Goal: Transaction & Acquisition: Download file/media

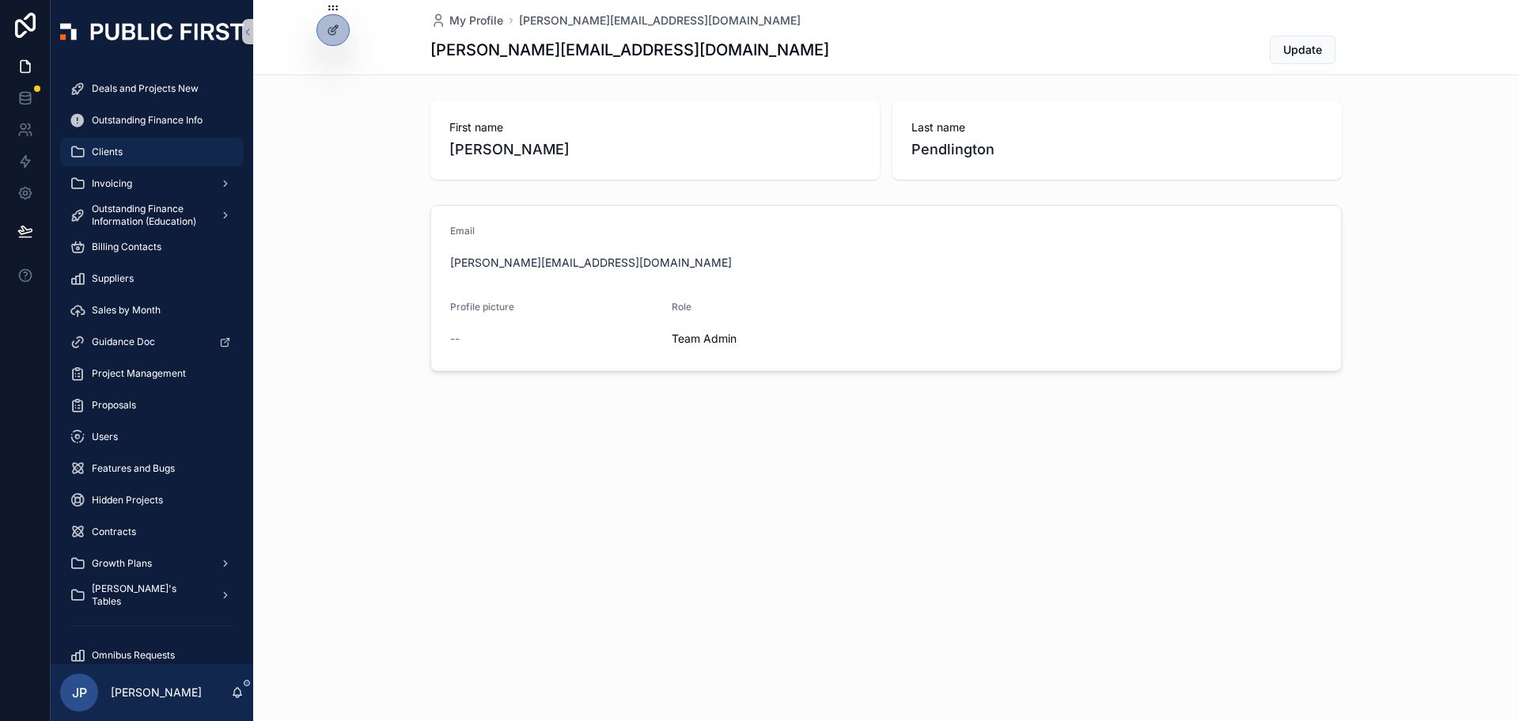
click at [130, 142] on div "Clients" at bounding box center [152, 151] width 165 height 25
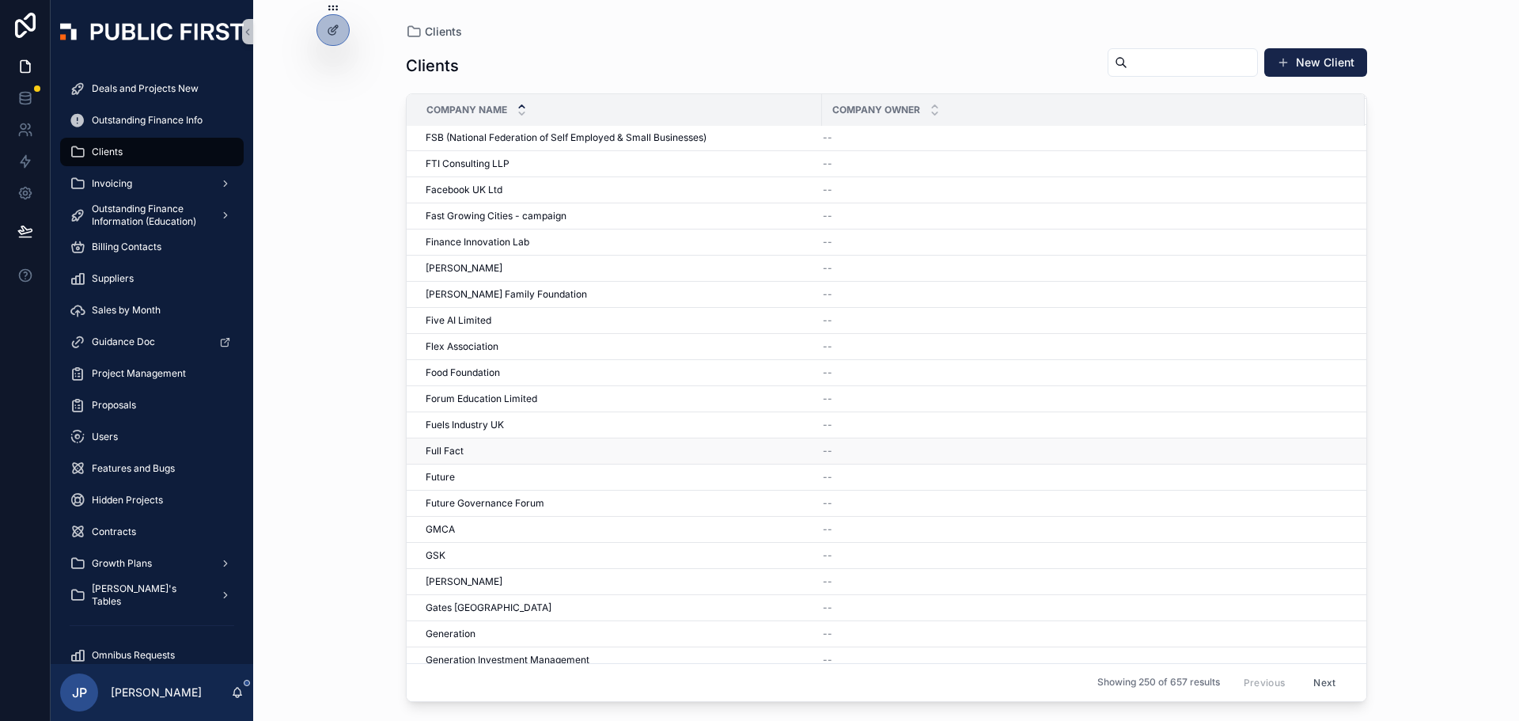
scroll to position [5538, 0]
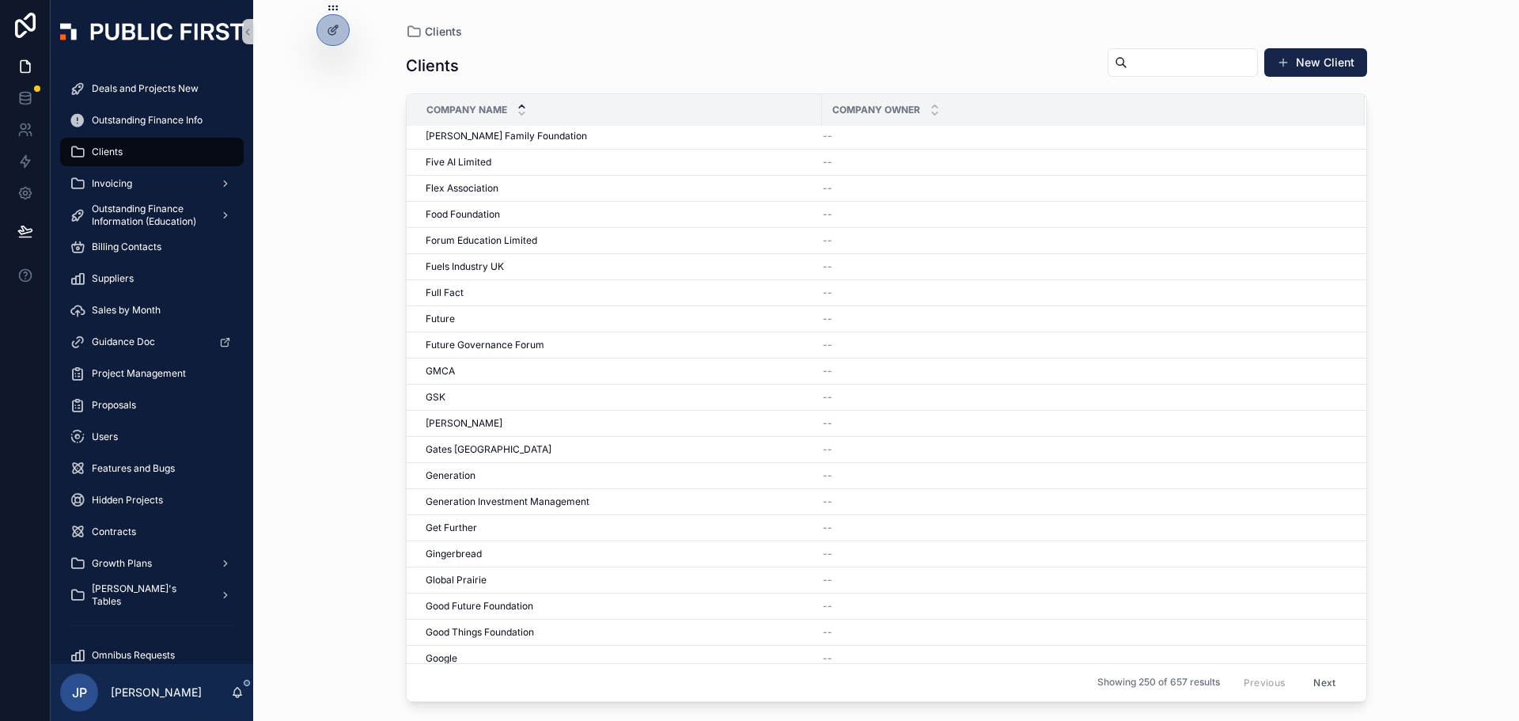
click at [457, 656] on span "Google" at bounding box center [442, 658] width 32 height 13
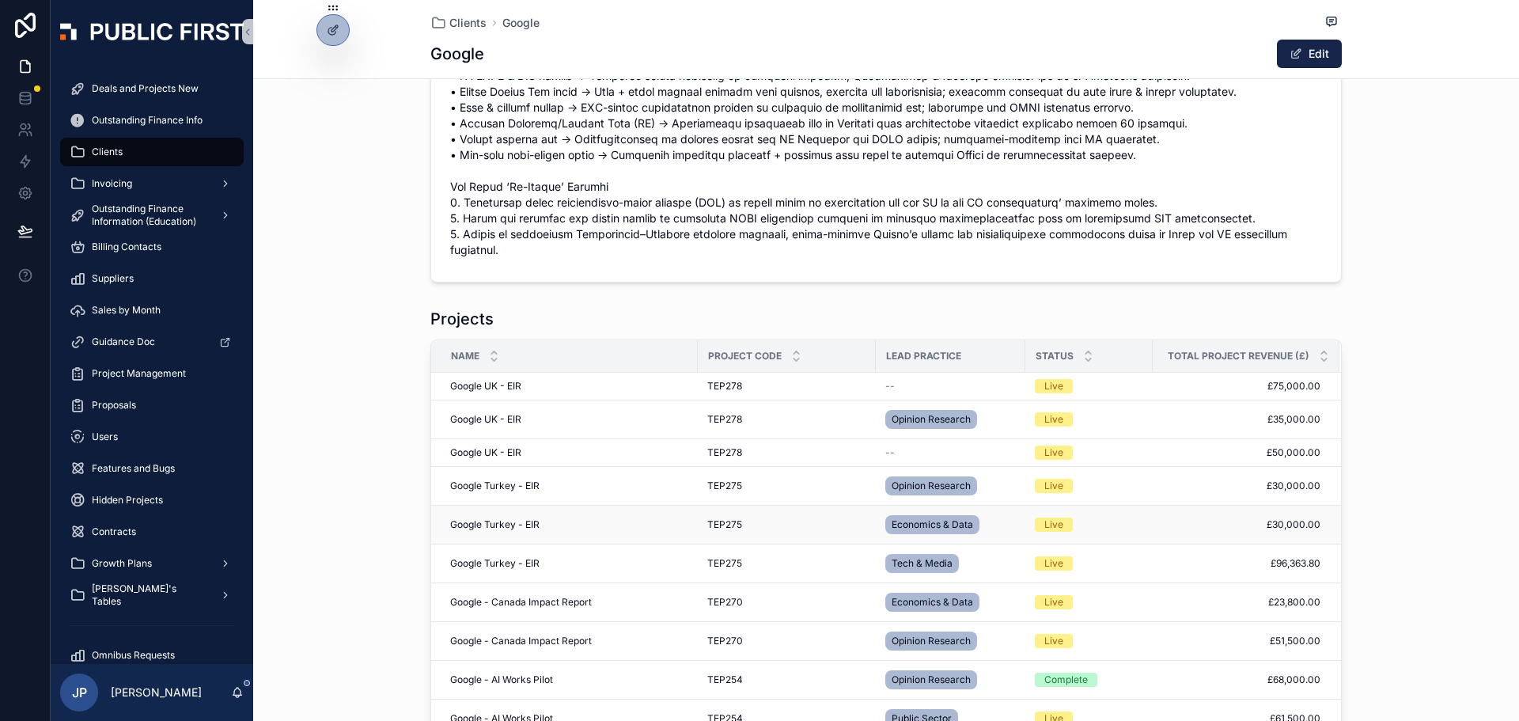
scroll to position [633, 0]
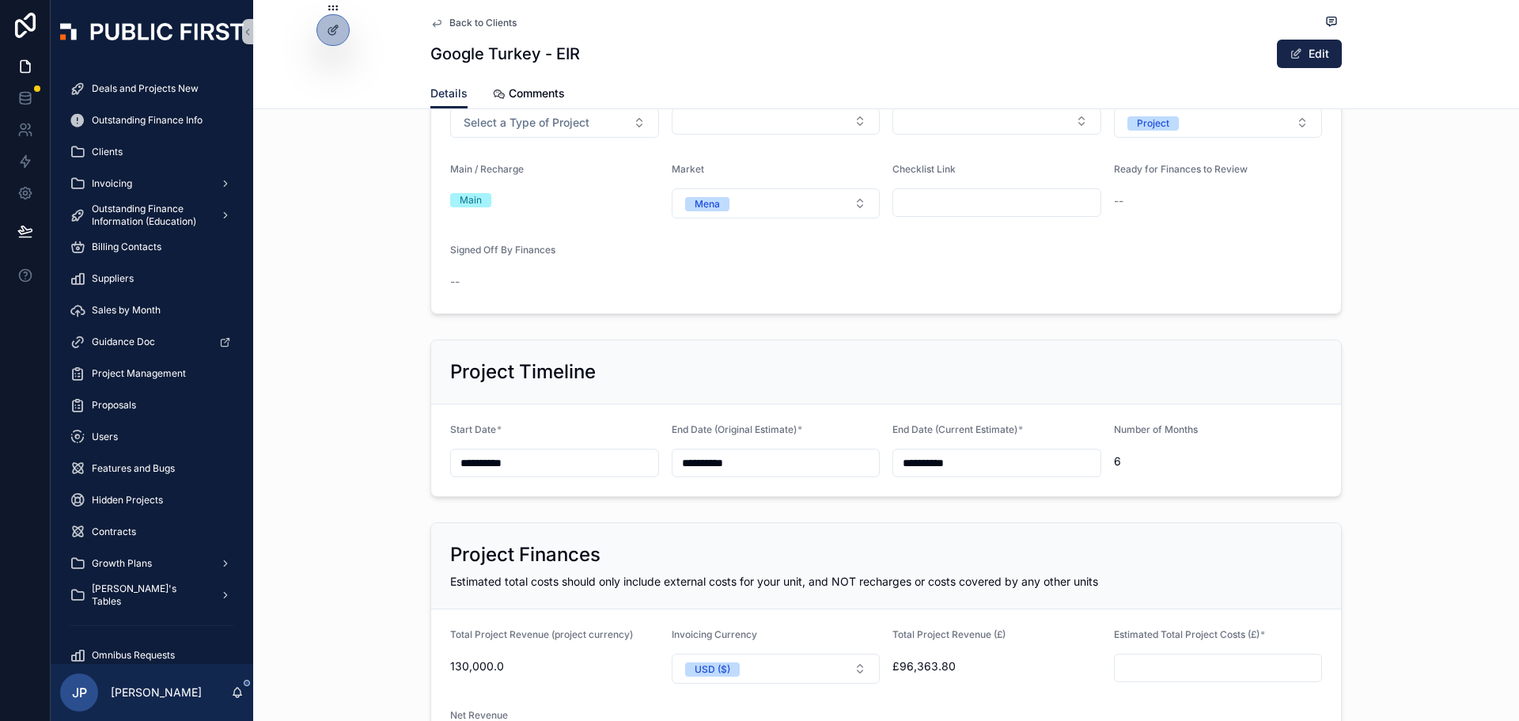
scroll to position [475, 0]
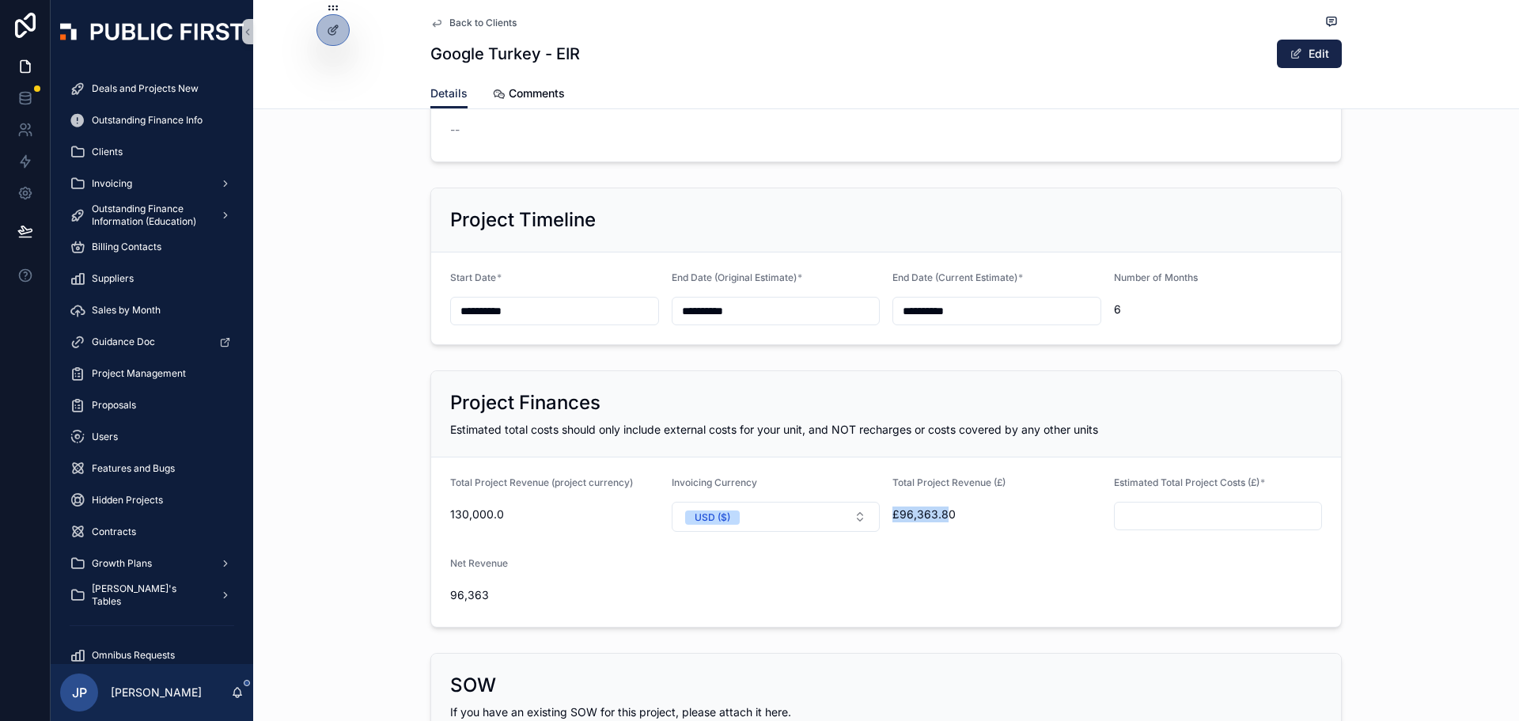
drag, startPoint x: 943, startPoint y: 516, endPoint x: 915, endPoint y: 512, distance: 28.0
click at [892, 514] on span "£96,363.80" at bounding box center [996, 514] width 209 height 16
click at [919, 512] on span "£96,363.80" at bounding box center [996, 514] width 209 height 16
click at [957, 516] on span "£96,363.80" at bounding box center [996, 514] width 209 height 16
drag, startPoint x: 950, startPoint y: 513, endPoint x: 893, endPoint y: 520, distance: 57.3
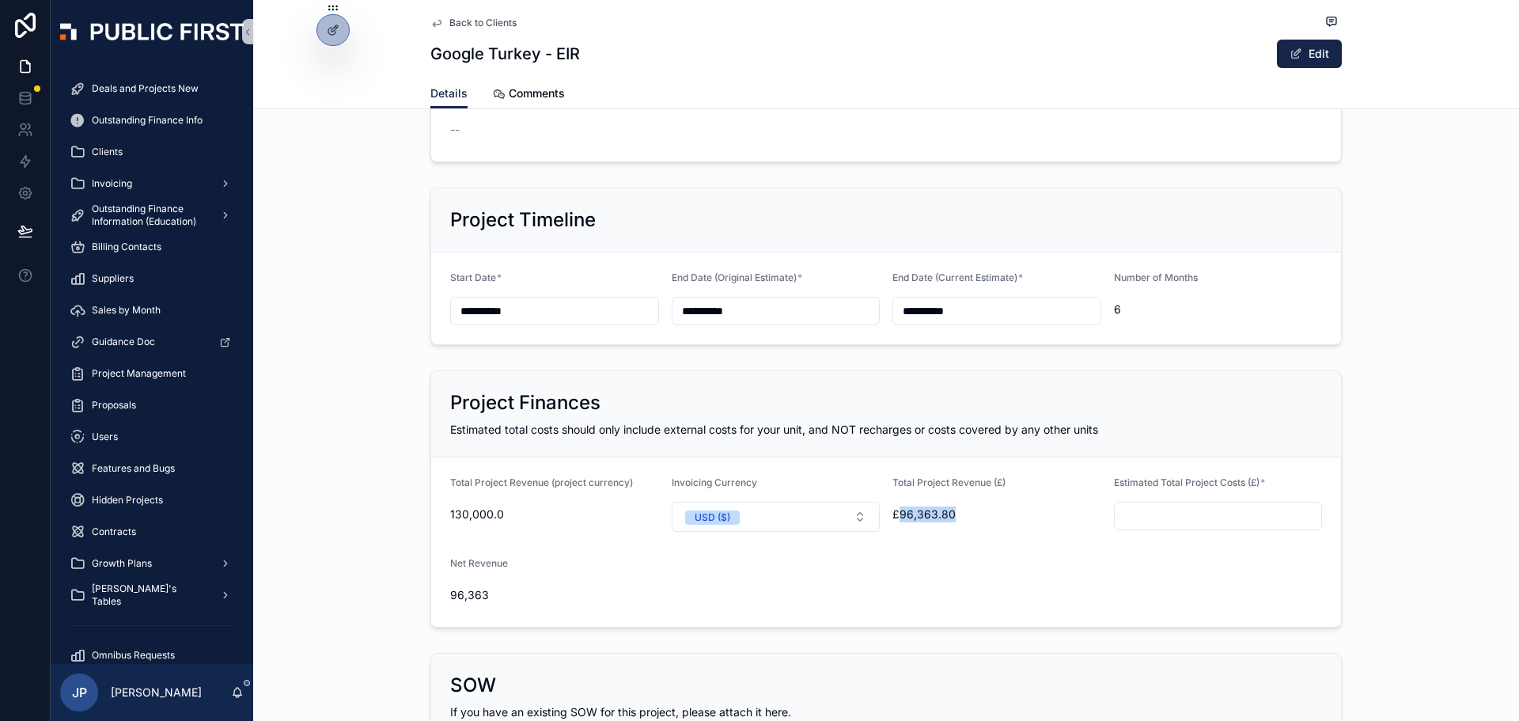
click at [893, 520] on span "£96,363.80" at bounding box center [996, 514] width 209 height 16
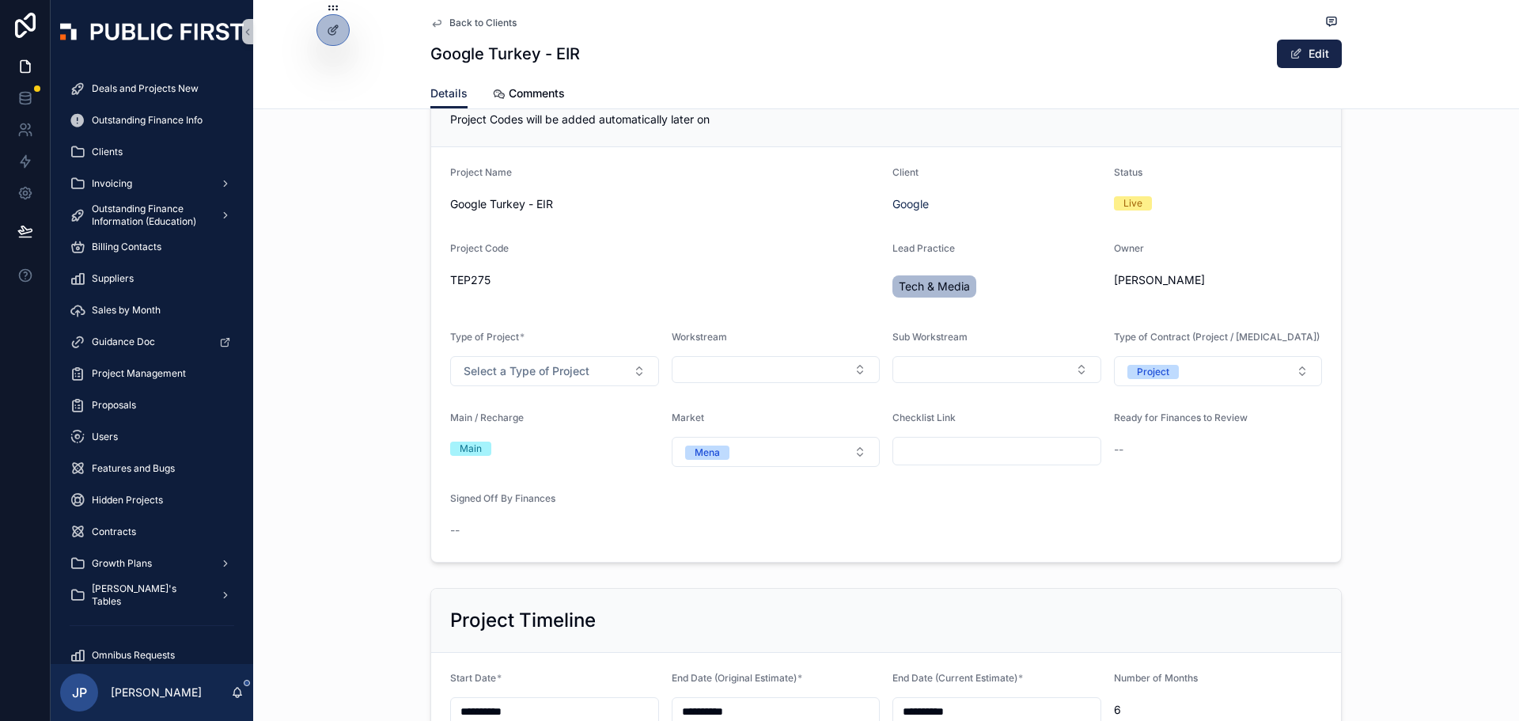
scroll to position [0, 0]
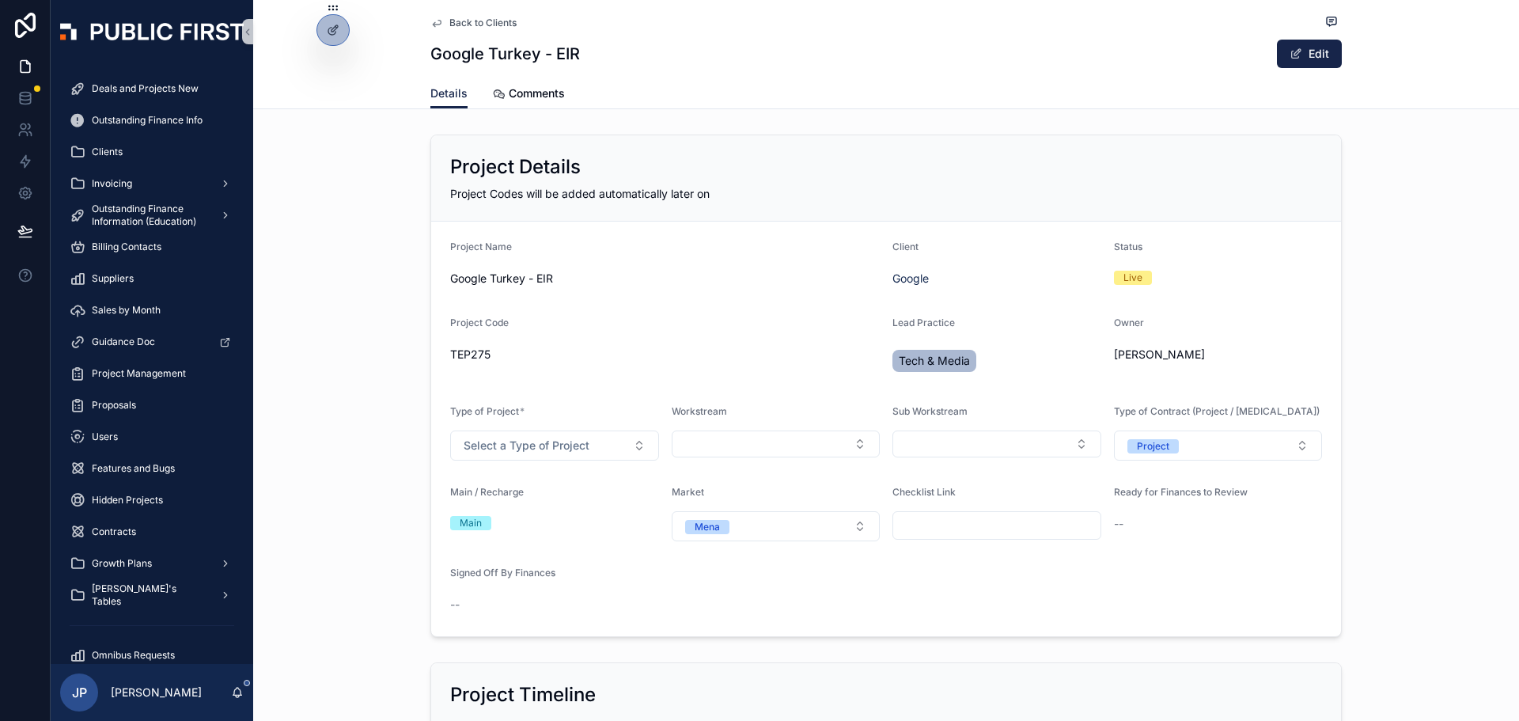
click at [467, 523] on div "Main" at bounding box center [471, 523] width 22 height 14
drag, startPoint x: 487, startPoint y: 526, endPoint x: 499, endPoint y: 526, distance: 11.9
click at [490, 526] on div "Main" at bounding box center [554, 523] width 209 height 14
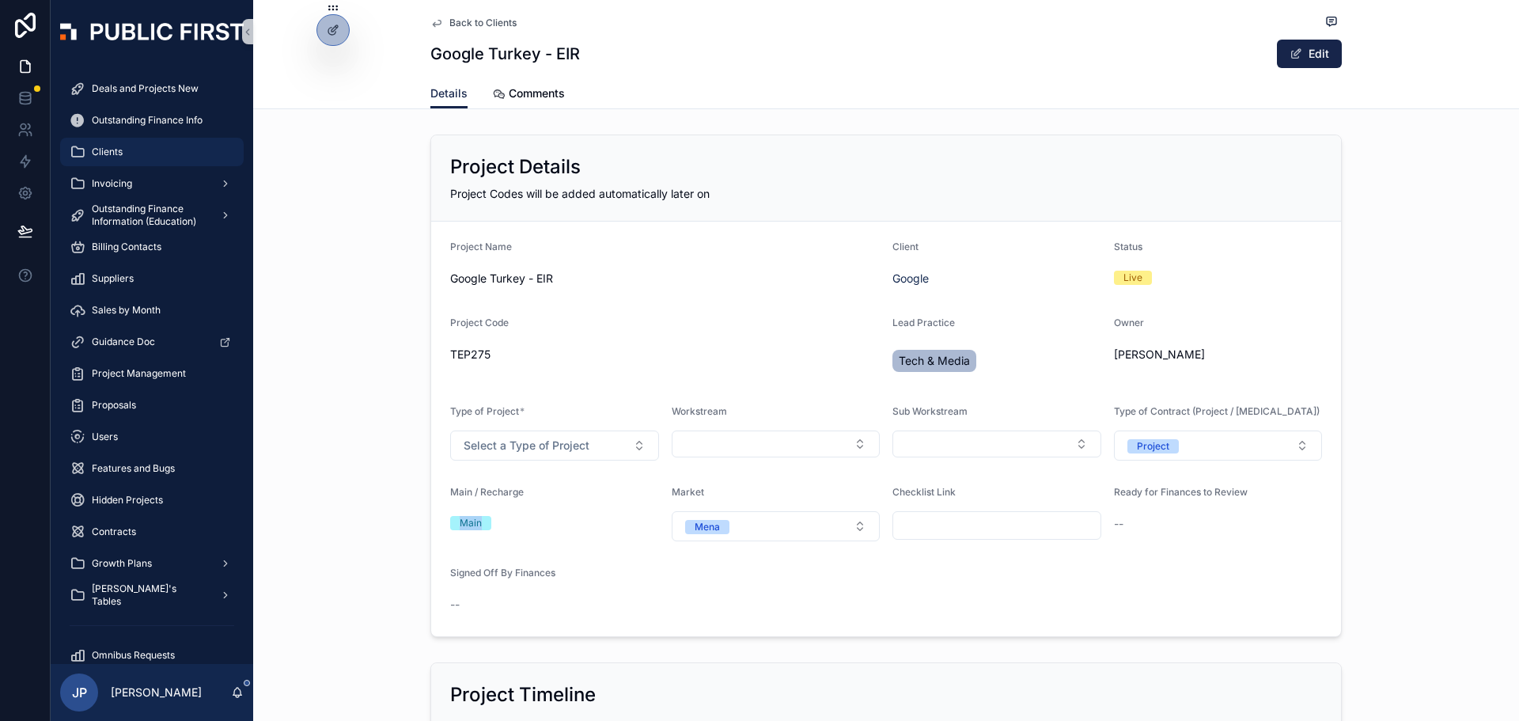
click at [116, 146] on span "Clients" at bounding box center [107, 152] width 31 height 13
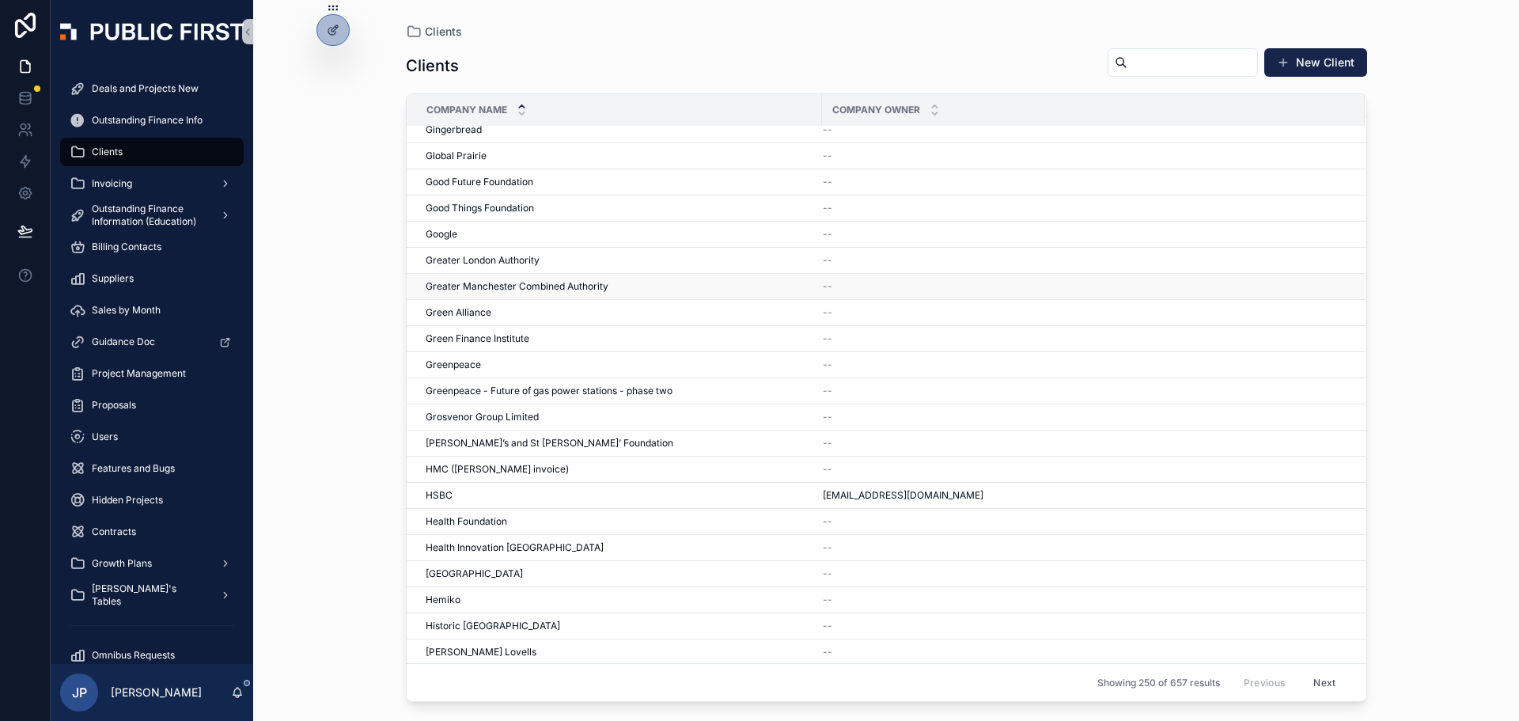
scroll to position [5990, 0]
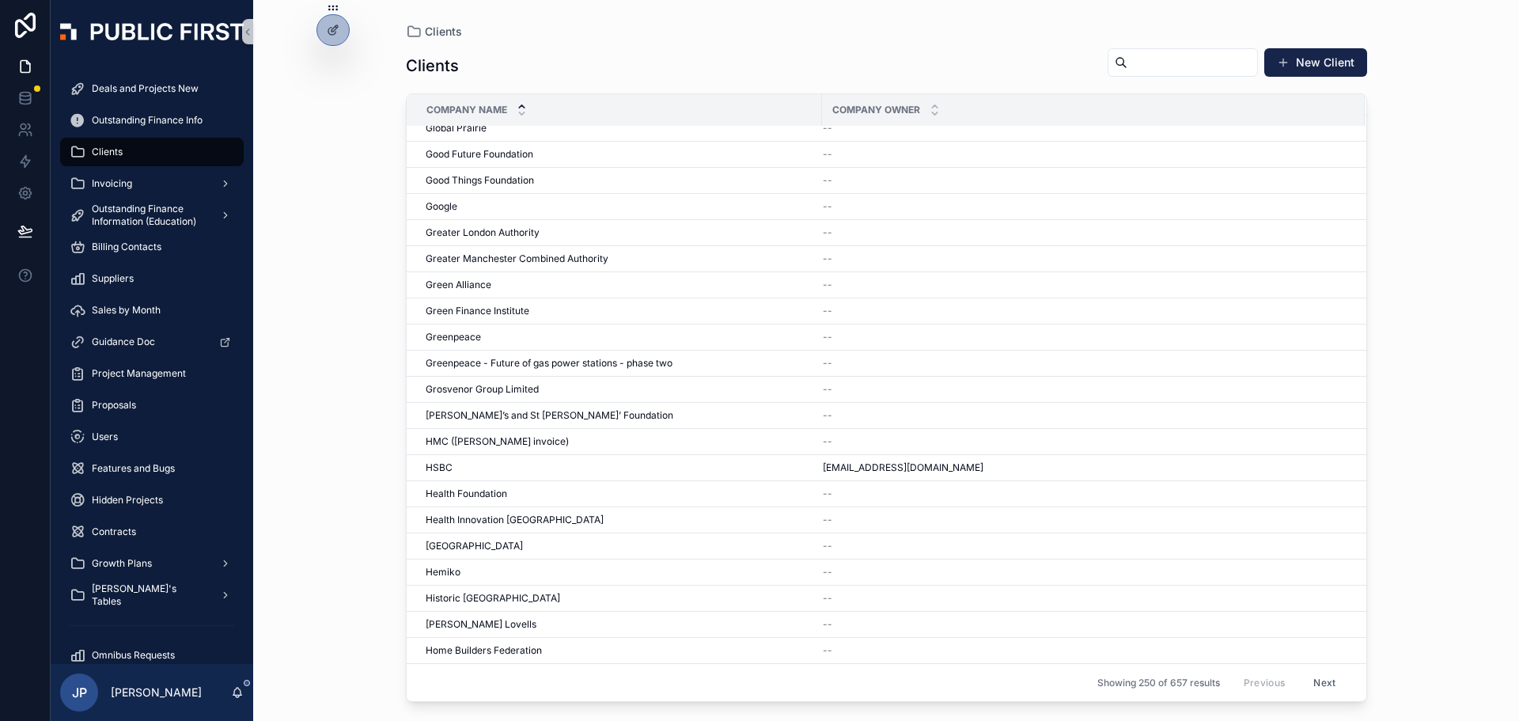
click at [1310, 684] on button "Next" at bounding box center [1324, 682] width 44 height 25
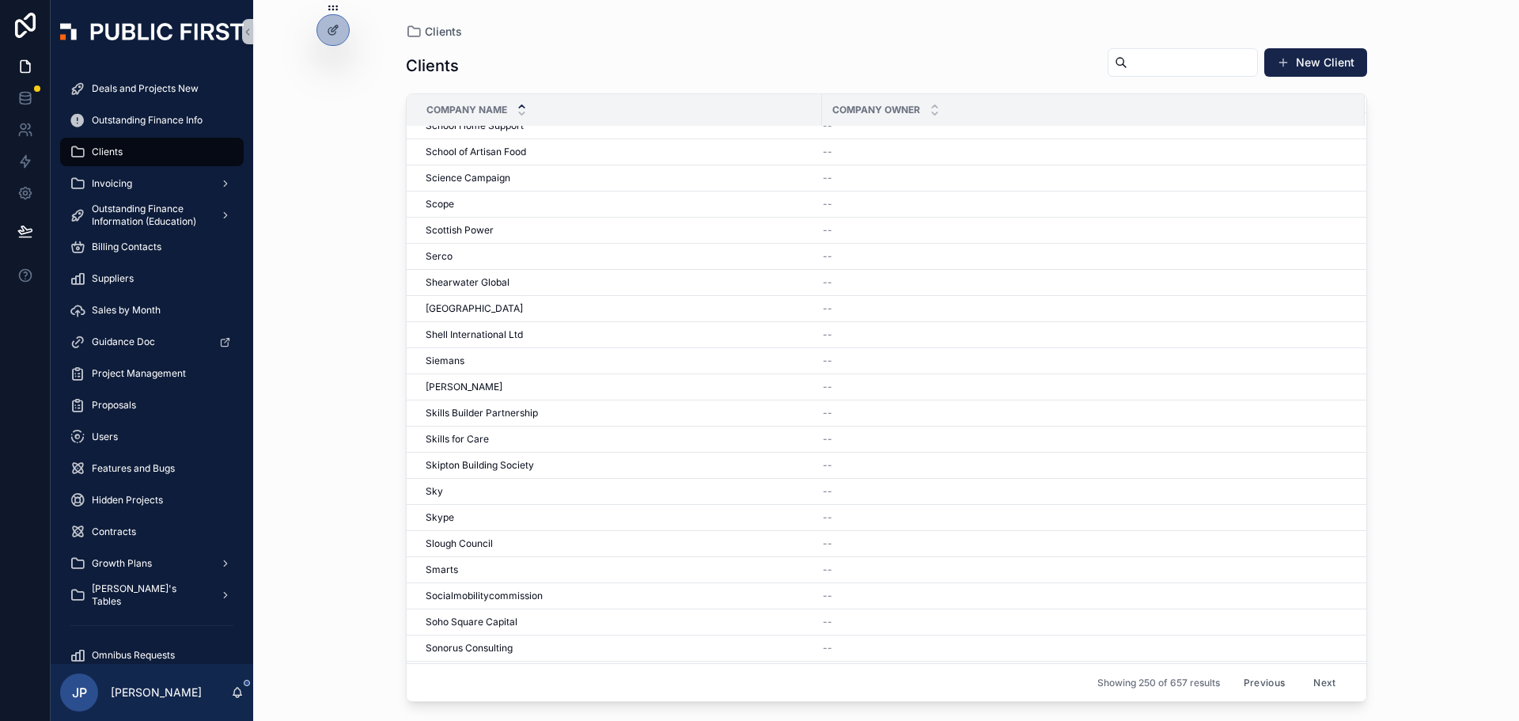
scroll to position [5990, 0]
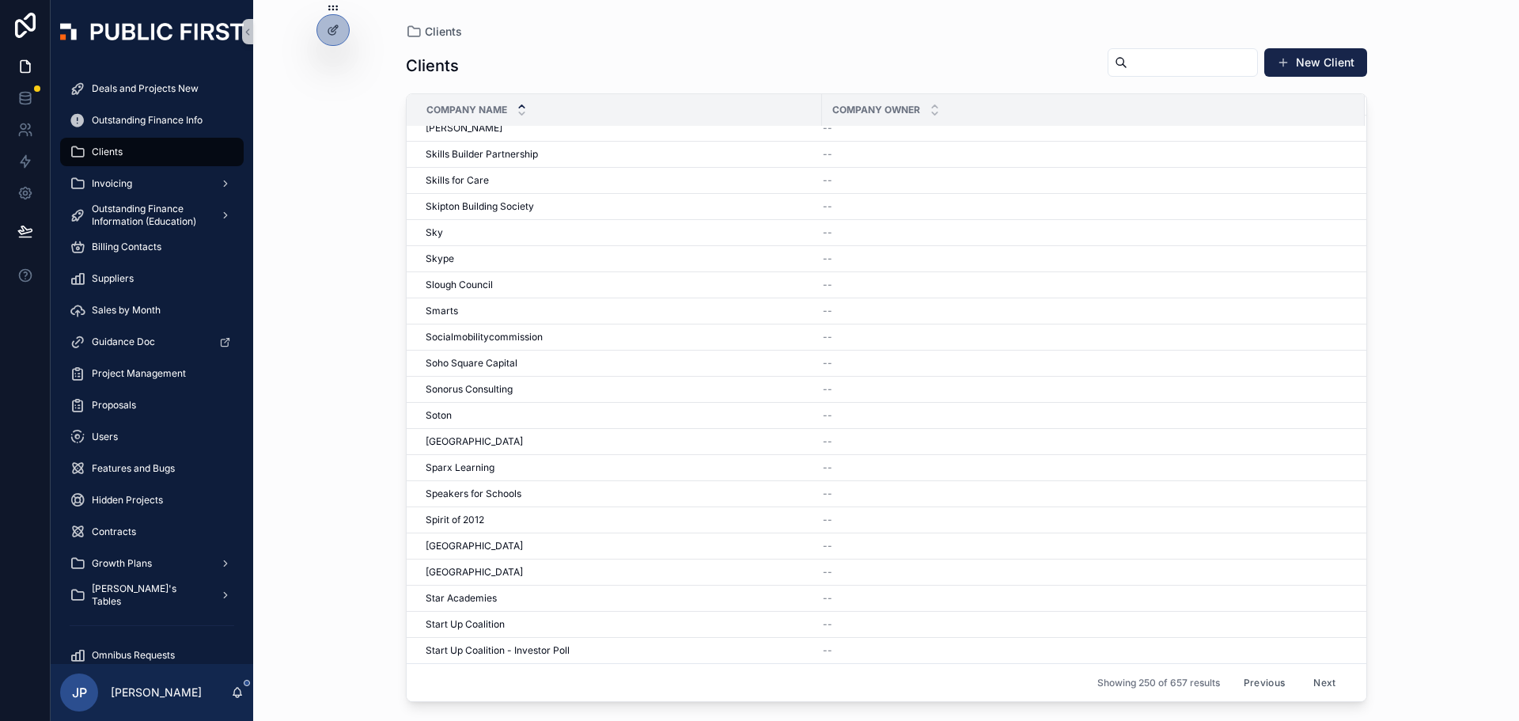
click at [1307, 687] on button "Next" at bounding box center [1324, 682] width 44 height 25
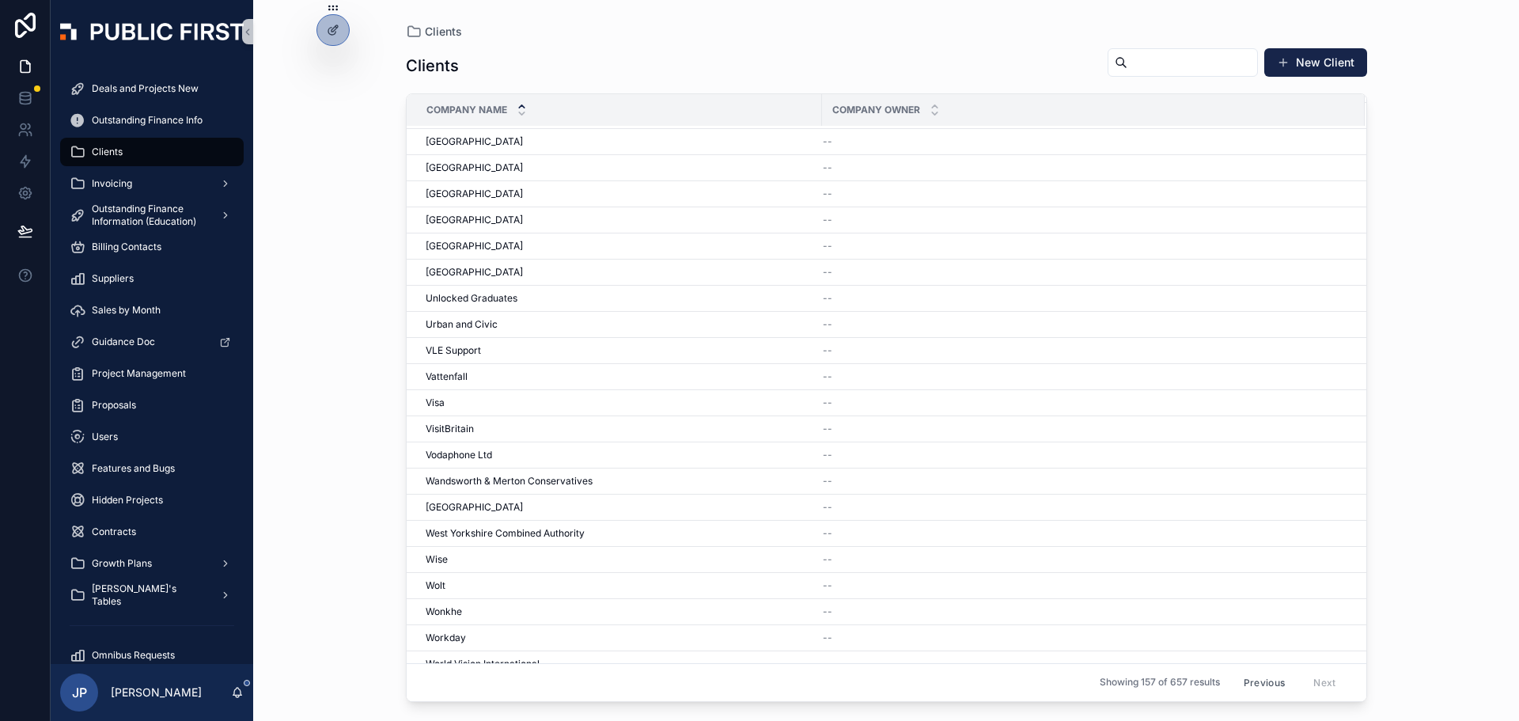
scroll to position [2929, 0]
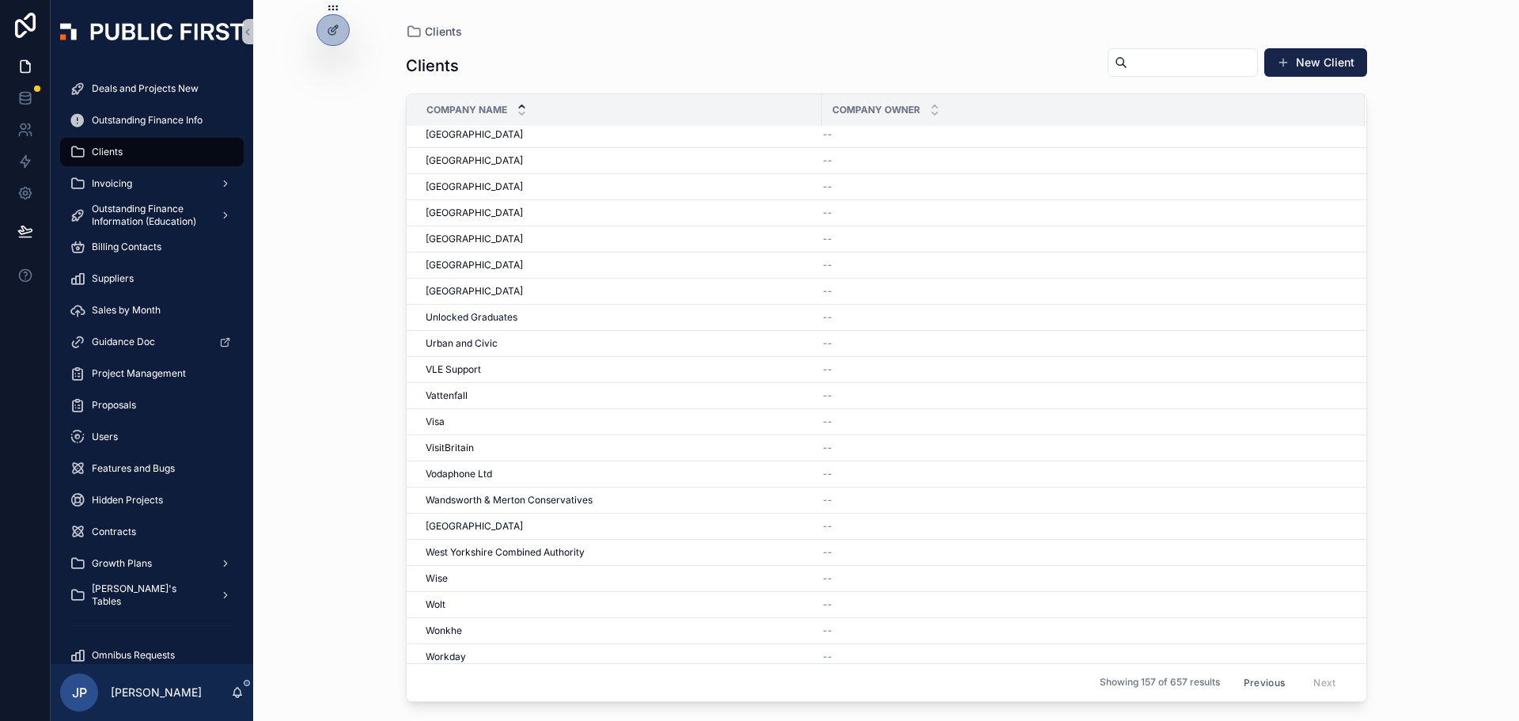
click at [1153, 44] on div "Clients New Client Company name Company Owner University of Bolton University o…" at bounding box center [886, 370] width 961 height 664
click at [1154, 46] on div "Clients New Client Company name Company Owner University of Bolton University o…" at bounding box center [886, 370] width 961 height 664
click at [1160, 53] on input "scrollable content" at bounding box center [1192, 62] width 130 height 22
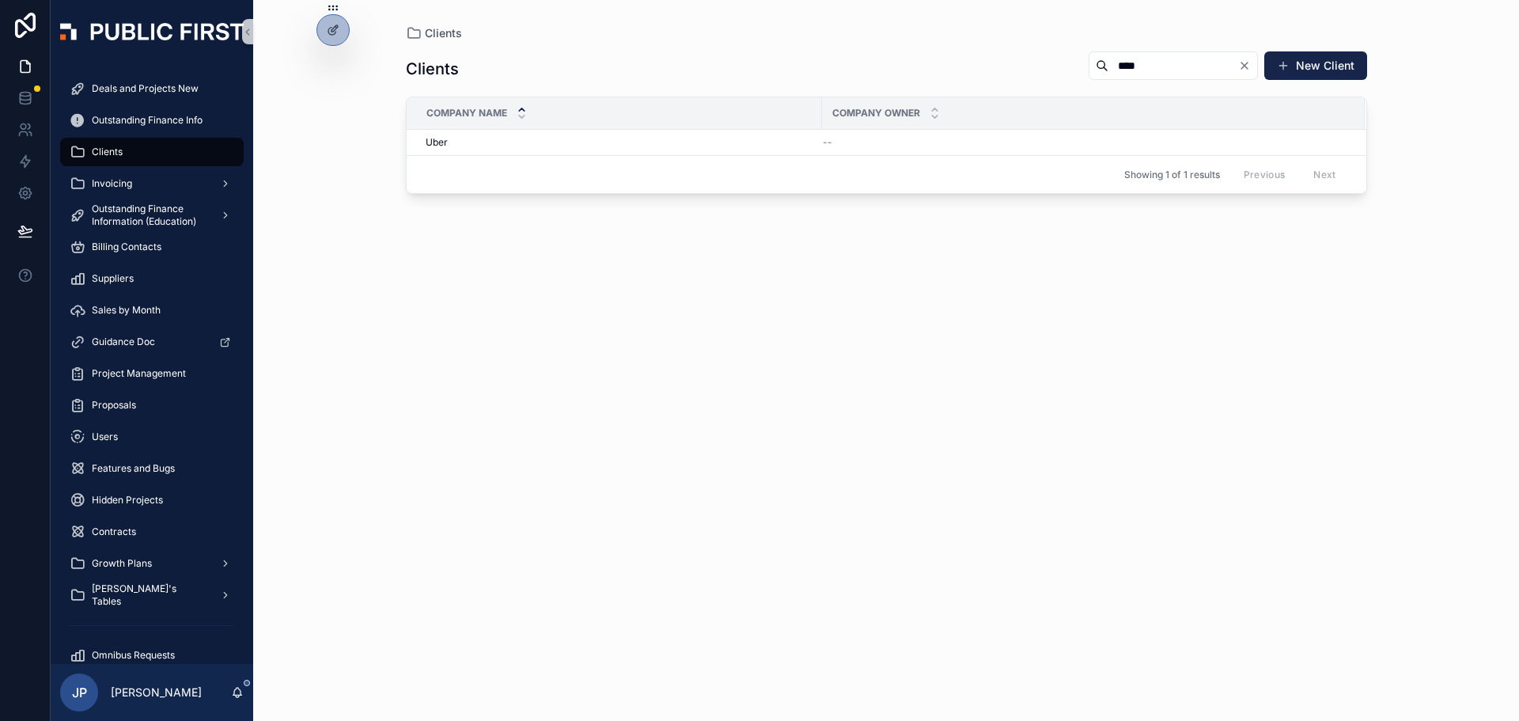
type input "****"
click at [442, 156] on div "Showing 1 of 1 results Previous Next" at bounding box center [887, 174] width 960 height 38
click at [434, 143] on span "Uber" at bounding box center [437, 142] width 22 height 13
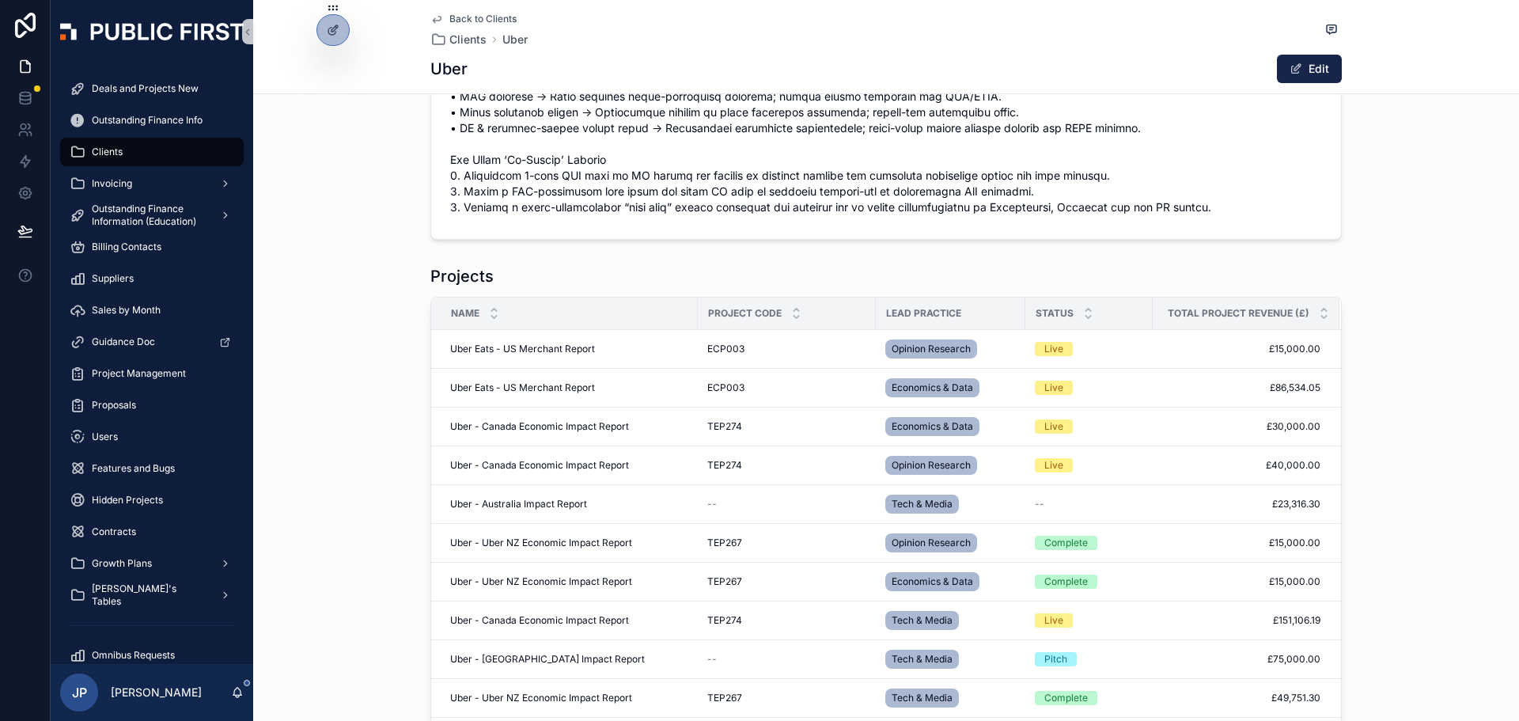
scroll to position [712, 0]
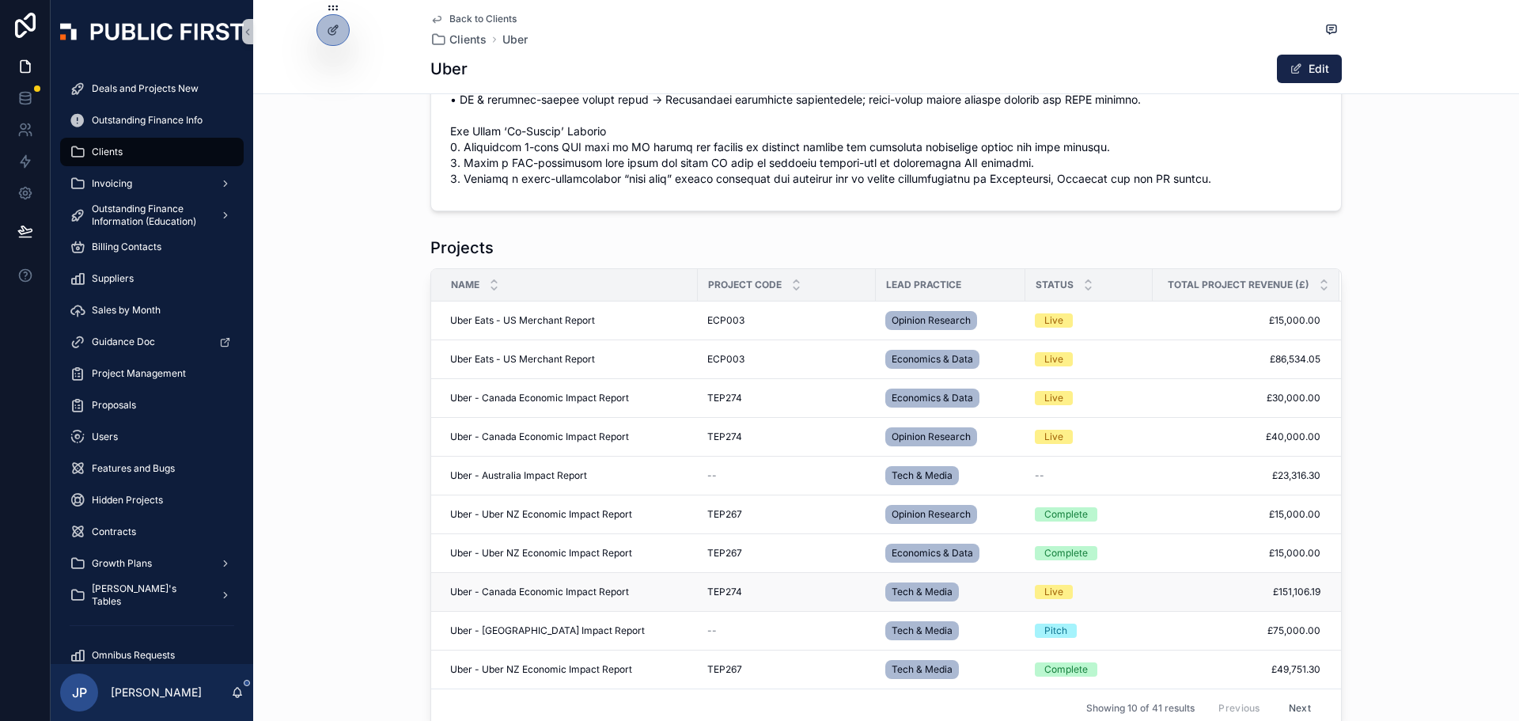
click at [550, 589] on span "Uber - Canada Economic Impact Report" at bounding box center [539, 591] width 179 height 13
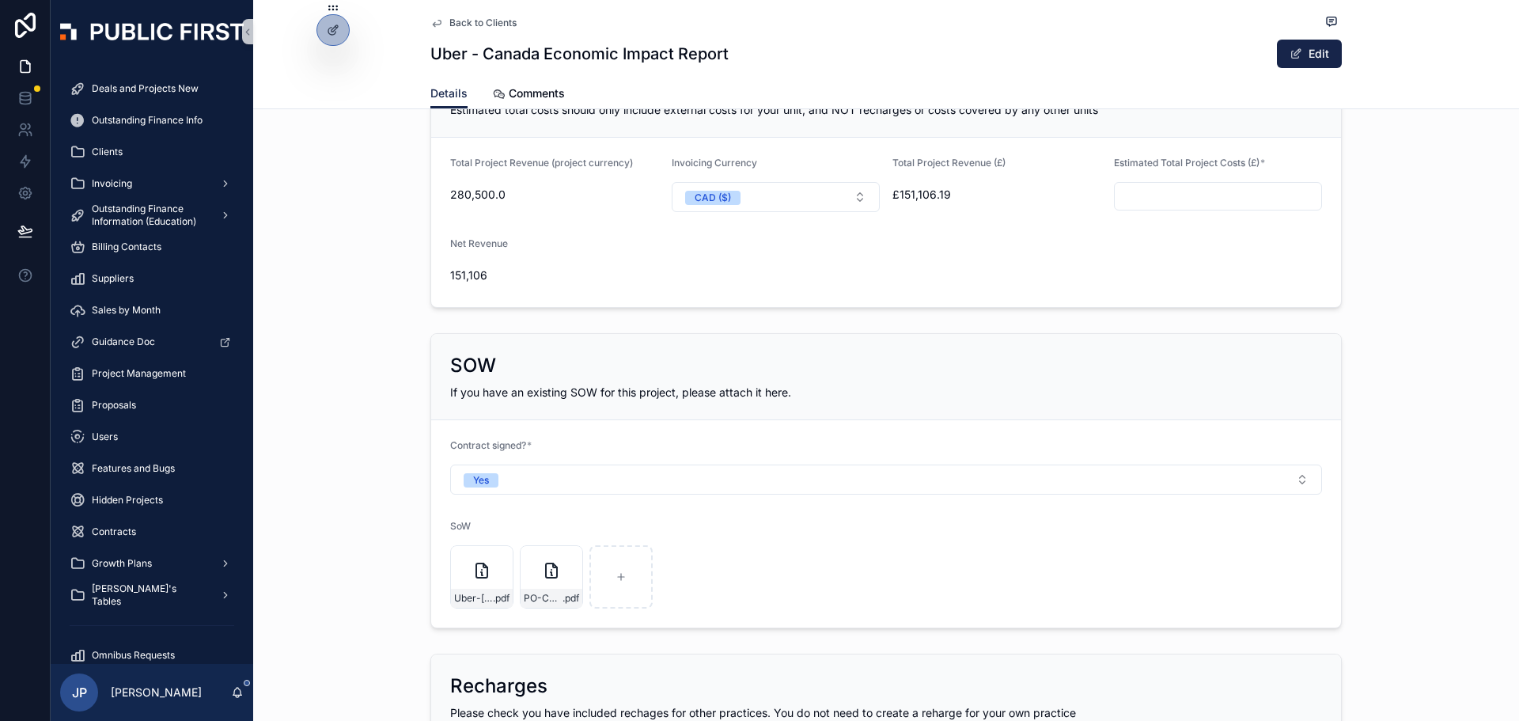
scroll to position [949, 0]
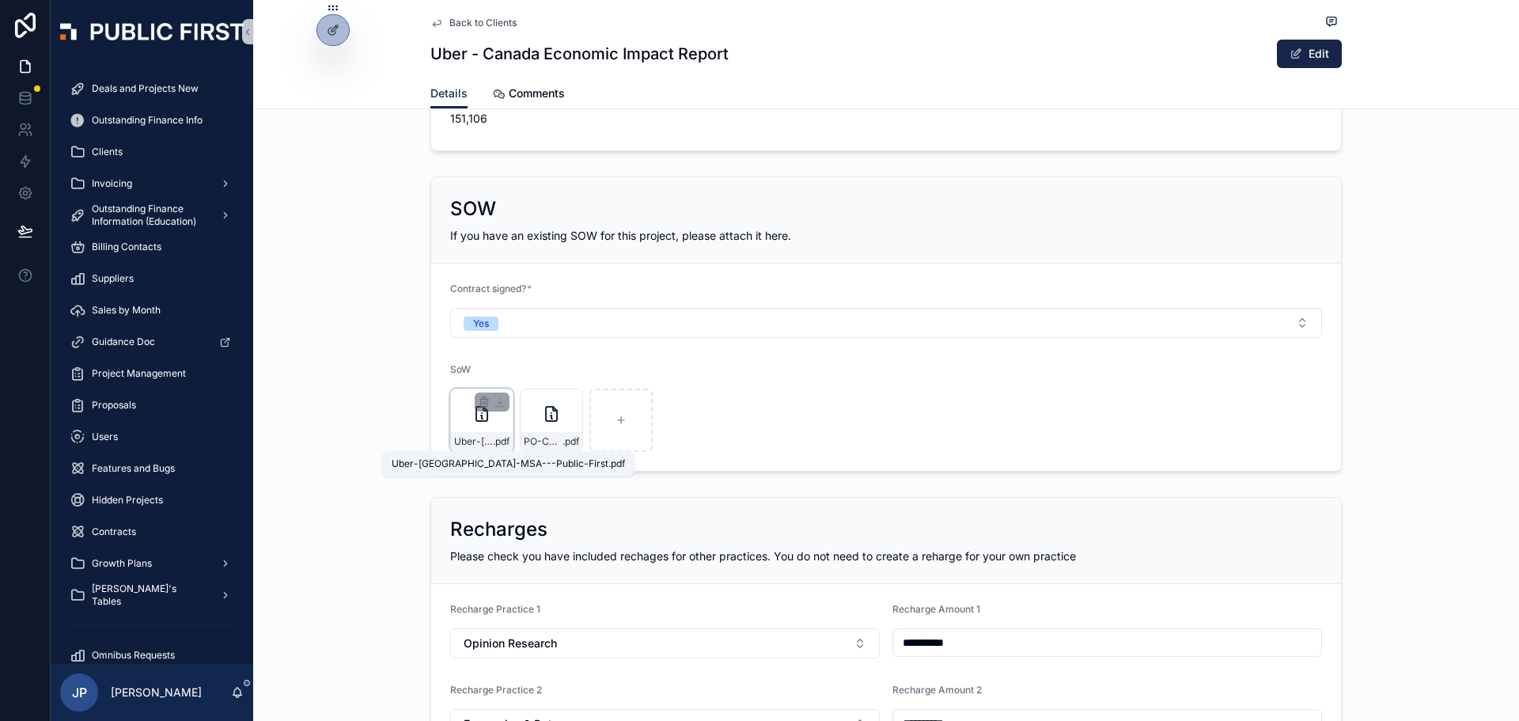
click at [463, 436] on span "Uber-Canada-MSA---Public-First" at bounding box center [473, 441] width 39 height 13
